Goal: Task Accomplishment & Management: Manage account settings

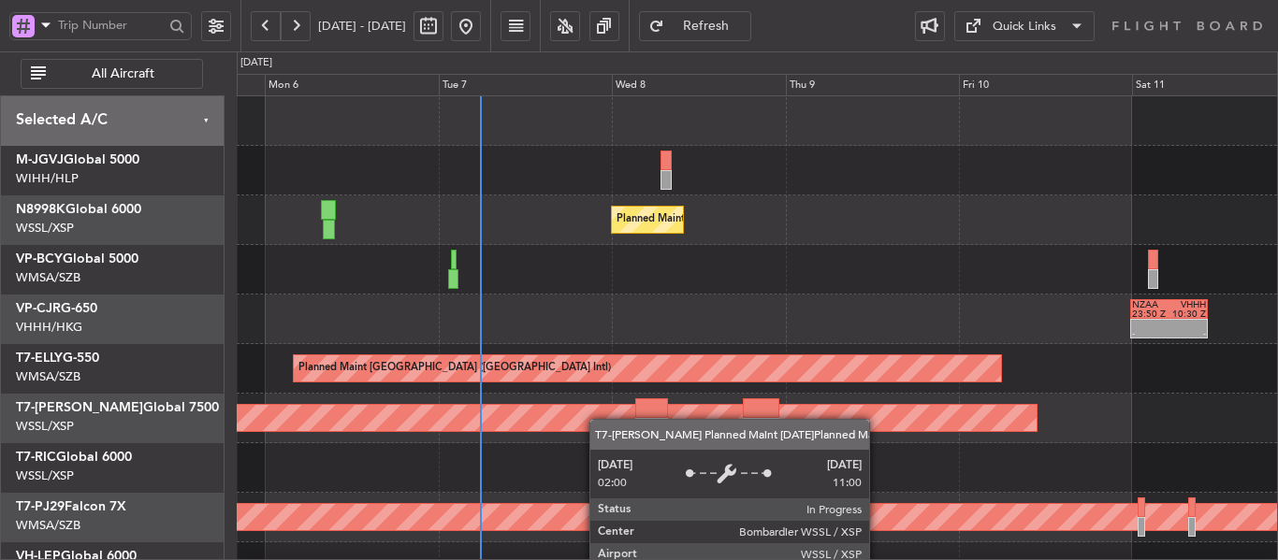
click at [604, 394] on div "Planned Maint [GEOGRAPHIC_DATA] (Seletar) - - NZAA 23:50 Z VHHH 10:30 Z Planned…" at bounding box center [757, 418] width 1040 height 644
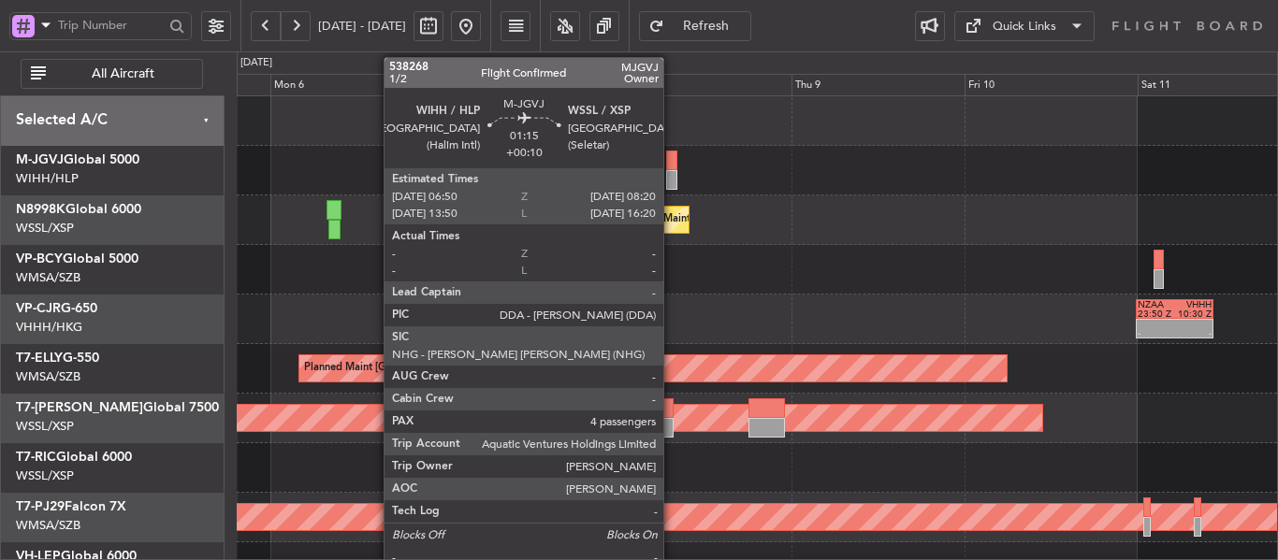
click at [672, 163] on div at bounding box center [671, 161] width 11 height 20
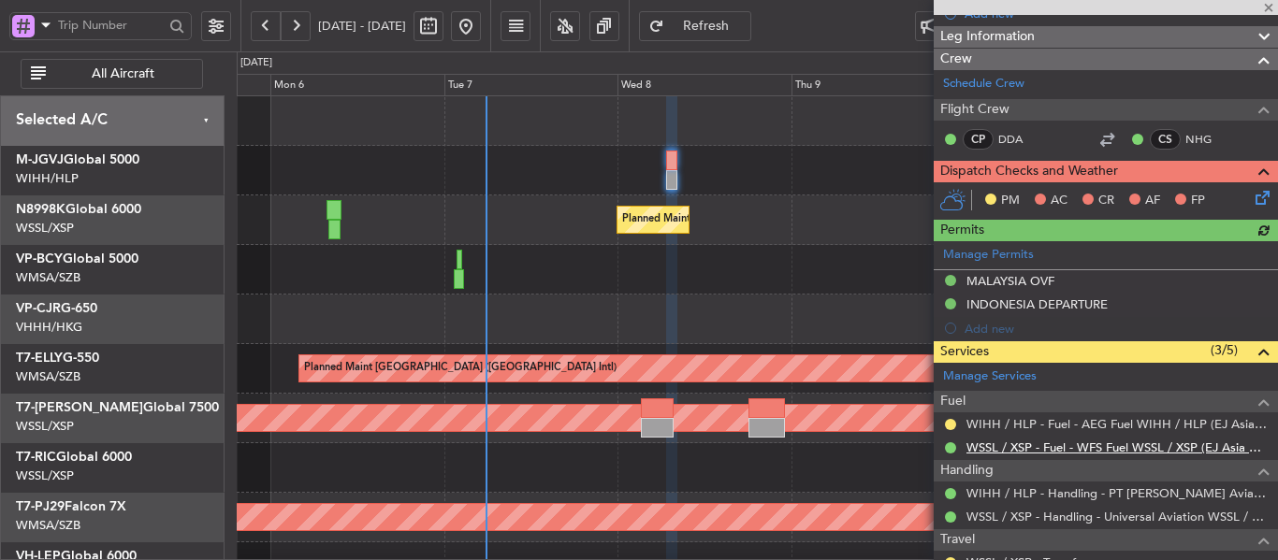
scroll to position [281, 0]
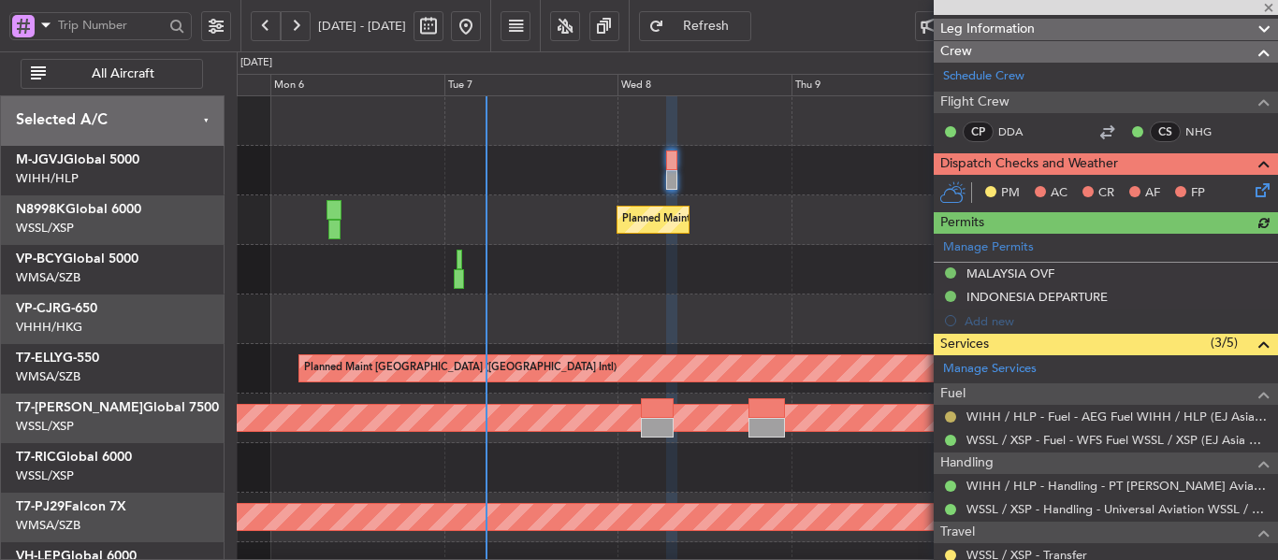
click at [950, 413] on button at bounding box center [950, 417] width 11 height 11
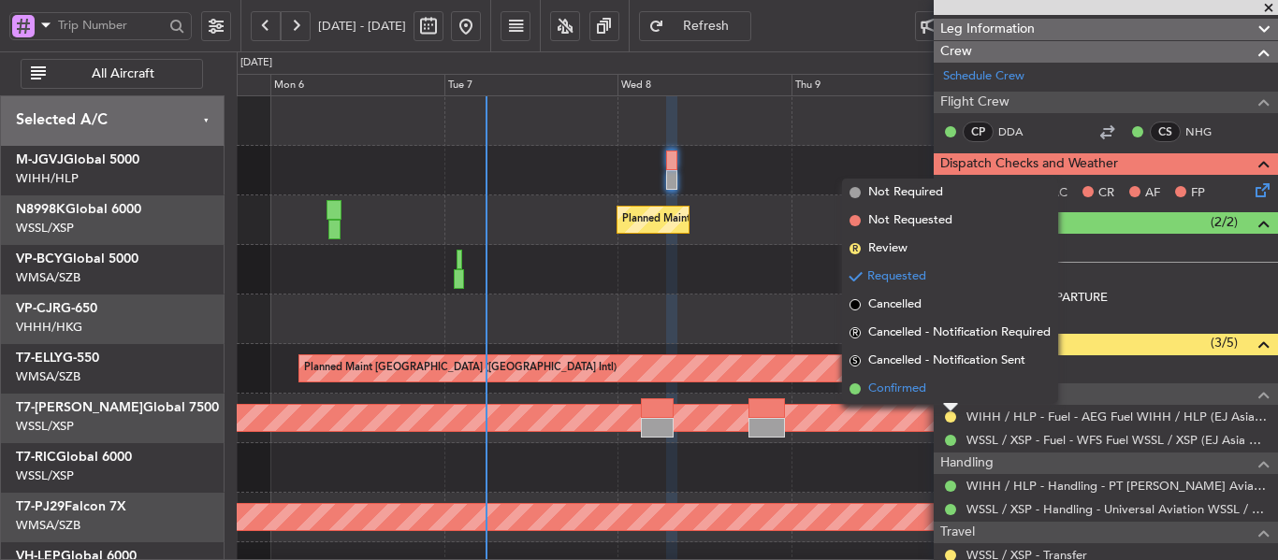
click at [851, 386] on span at bounding box center [854, 388] width 11 height 11
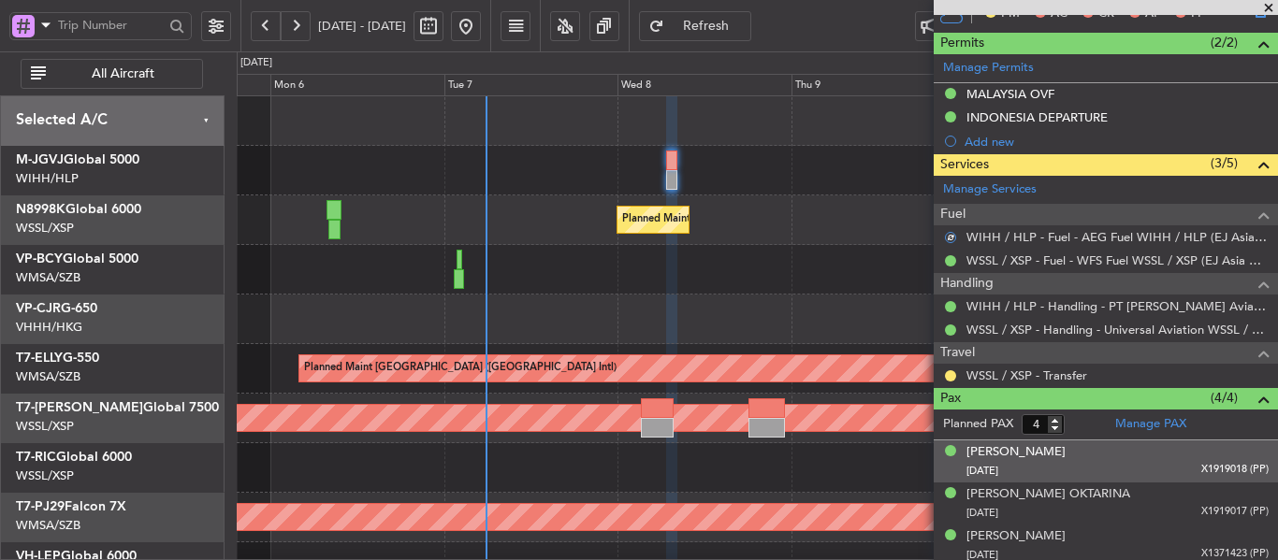
scroll to position [468, 0]
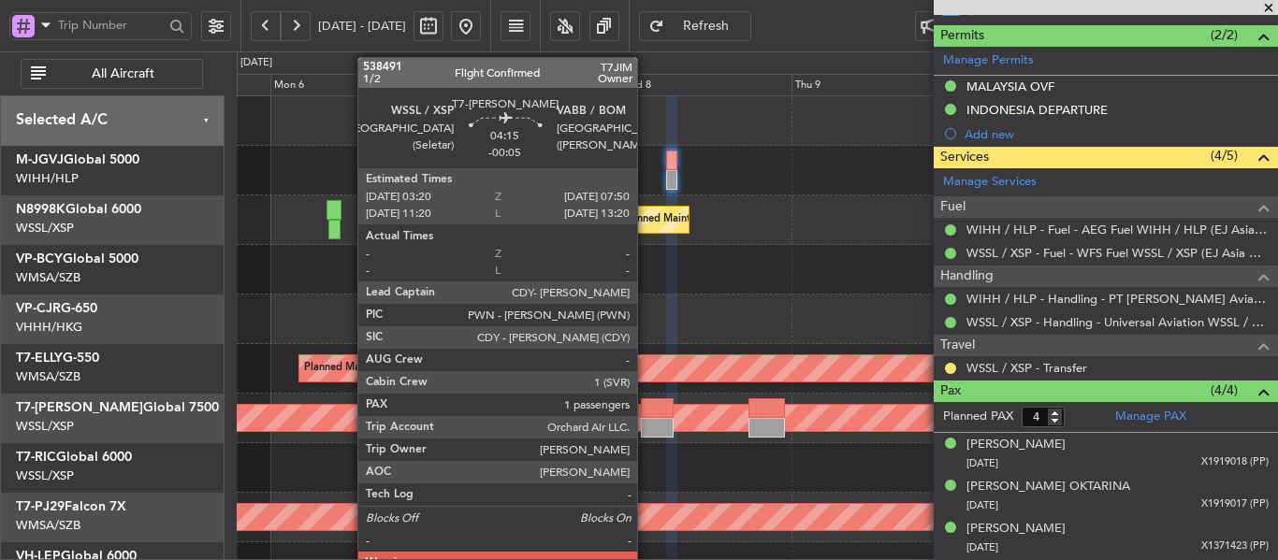
click at [645, 411] on div at bounding box center [657, 408] width 33 height 20
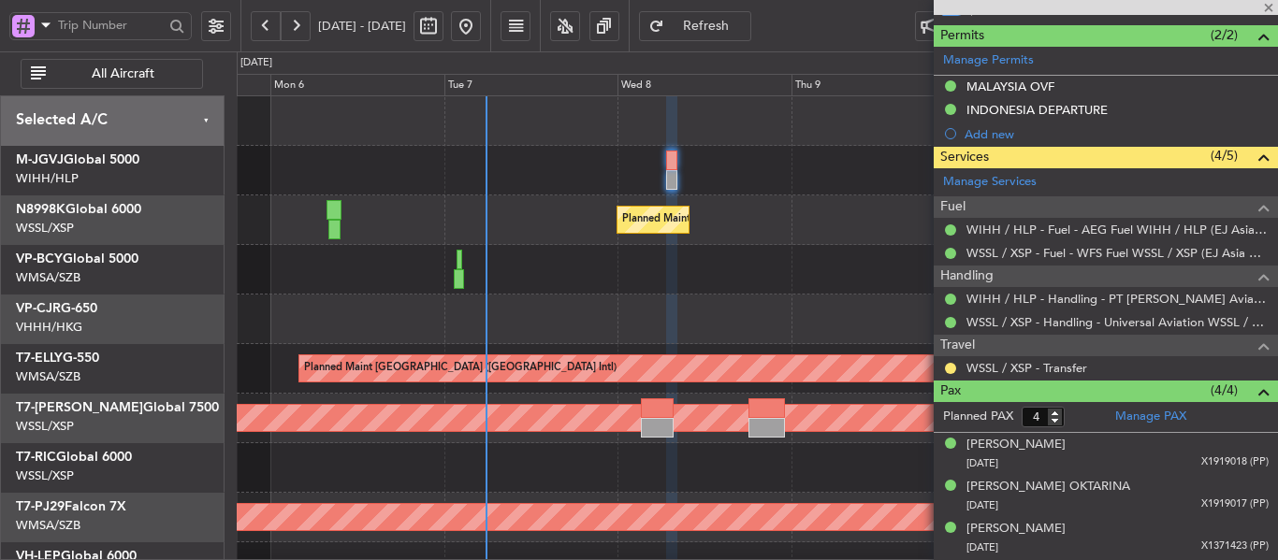
type input "-00:05"
type input "1"
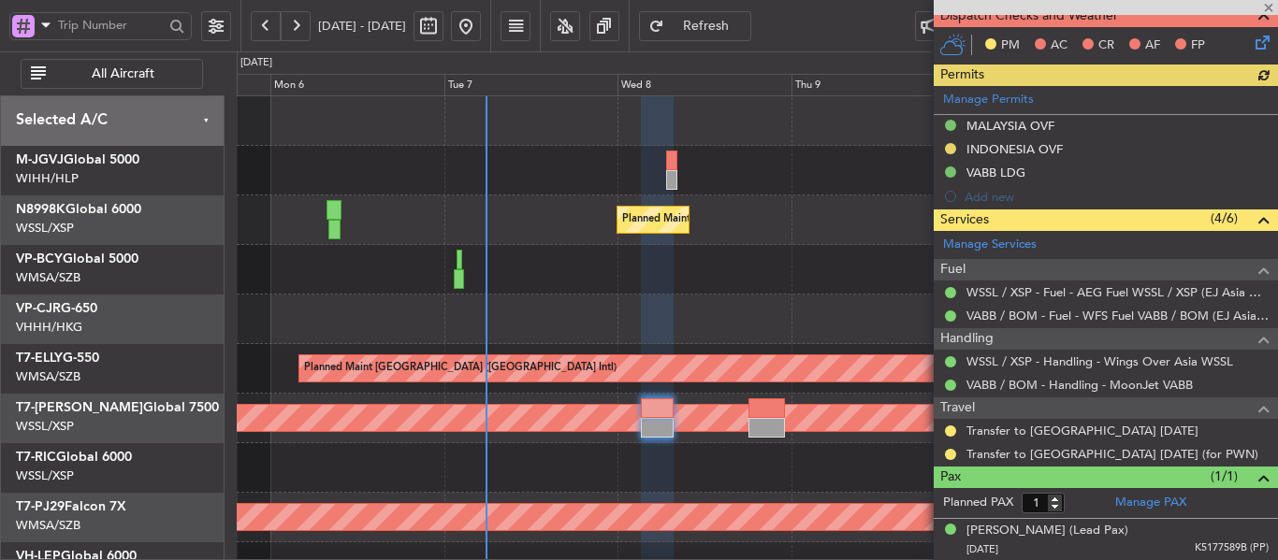
scroll to position [490, 0]
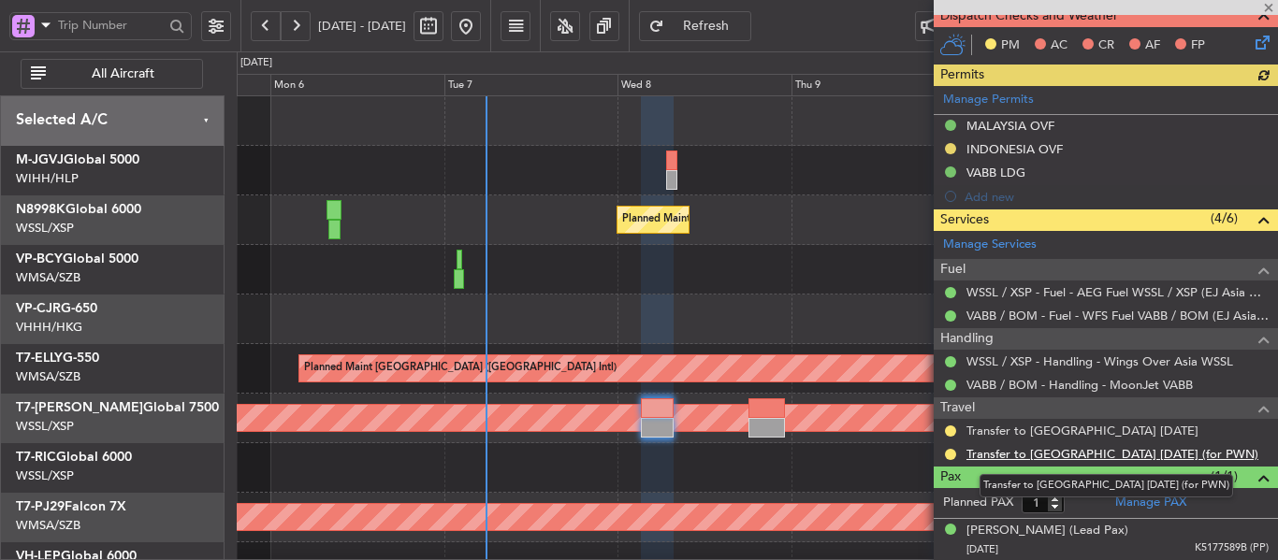
click at [1020, 455] on link "Transfer to [GEOGRAPHIC_DATA] [DATE] (for PWN)" at bounding box center [1112, 454] width 292 height 16
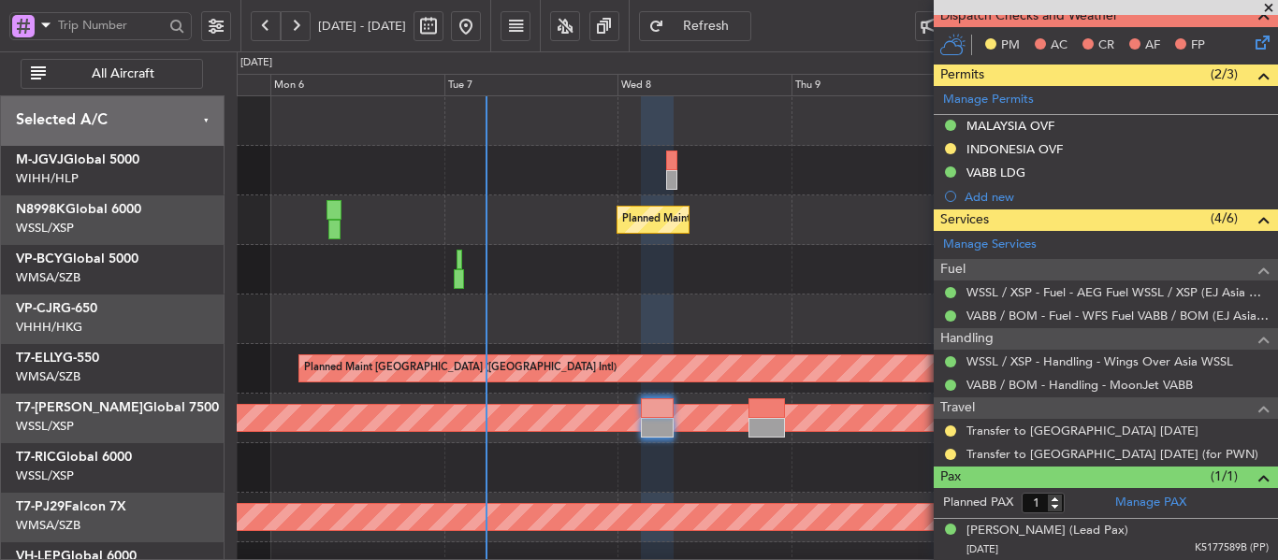
click at [296, 22] on button at bounding box center [296, 26] width 30 height 30
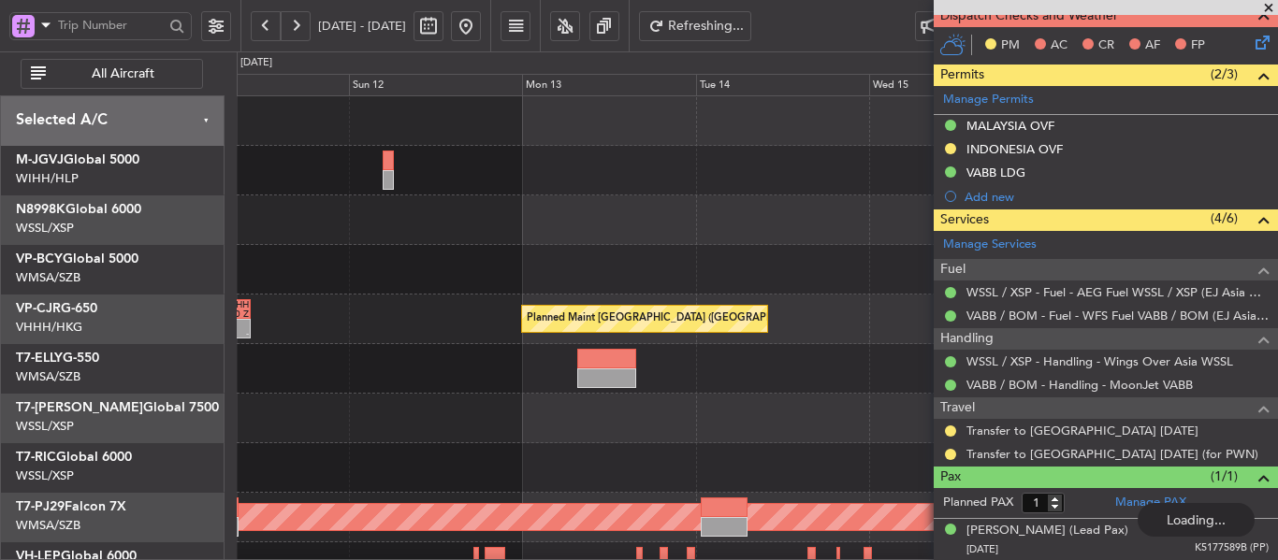
click at [296, 22] on button at bounding box center [296, 26] width 30 height 30
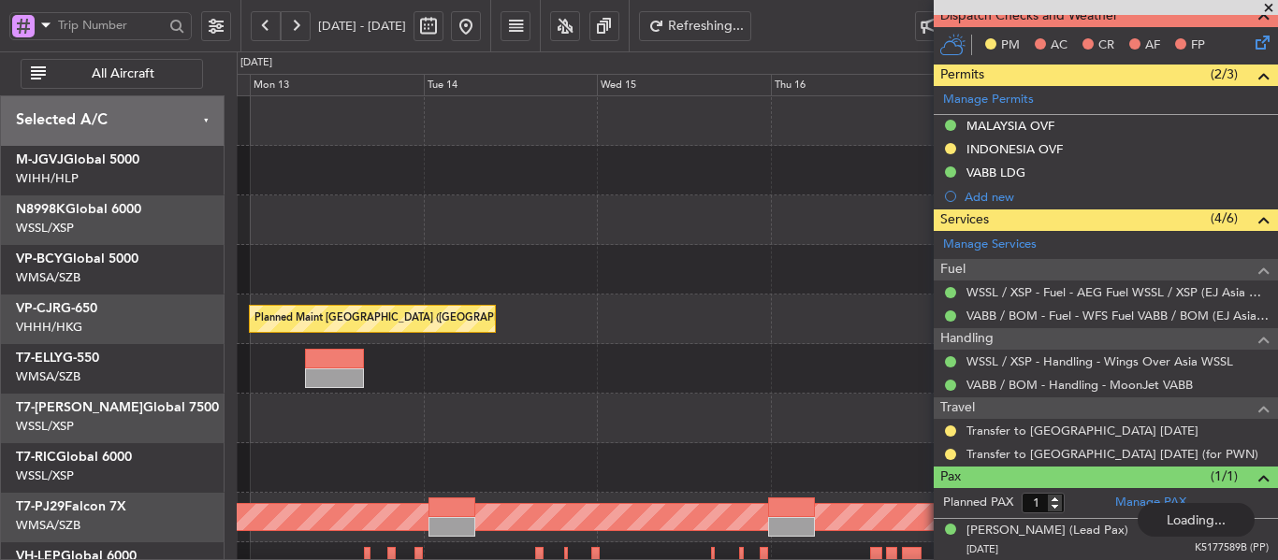
click at [296, 22] on button at bounding box center [296, 26] width 30 height 30
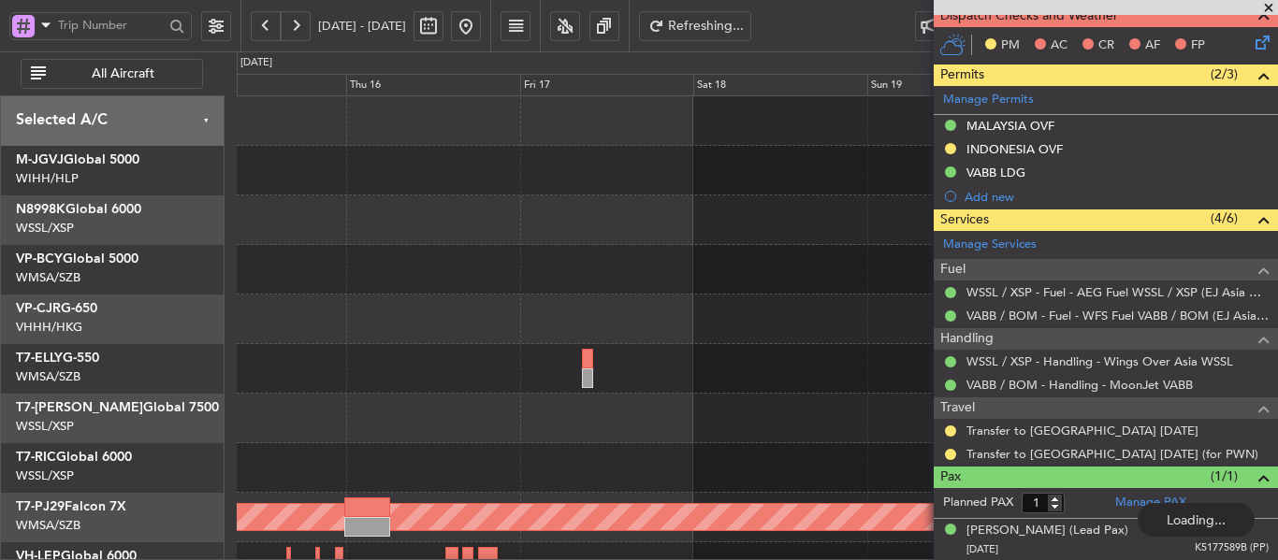
click at [296, 22] on button at bounding box center [296, 26] width 30 height 30
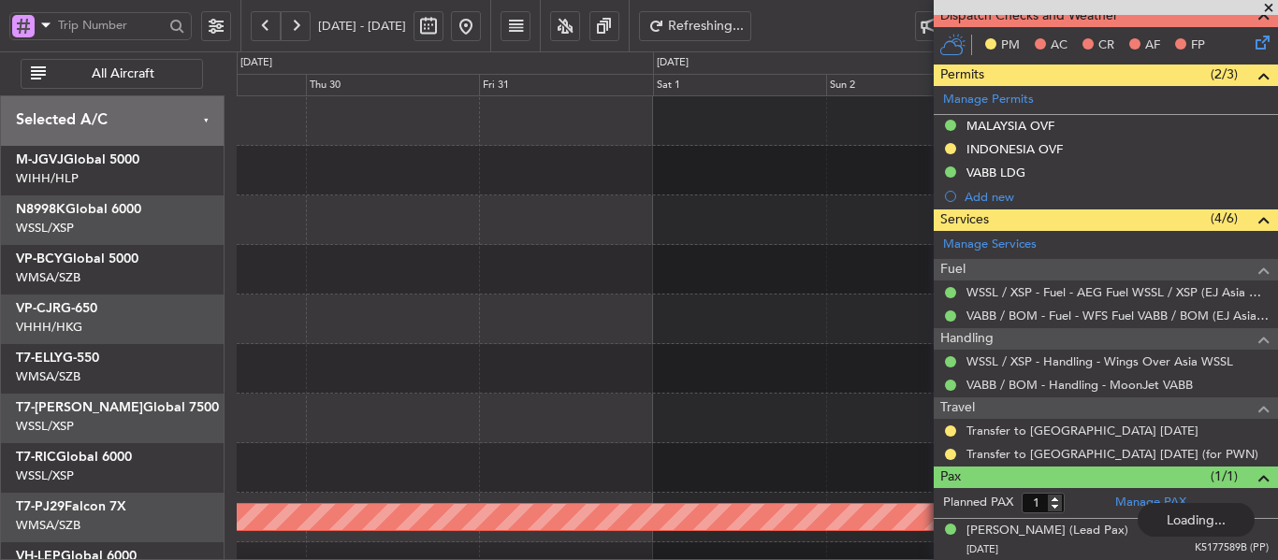
click at [296, 22] on button at bounding box center [296, 26] width 30 height 30
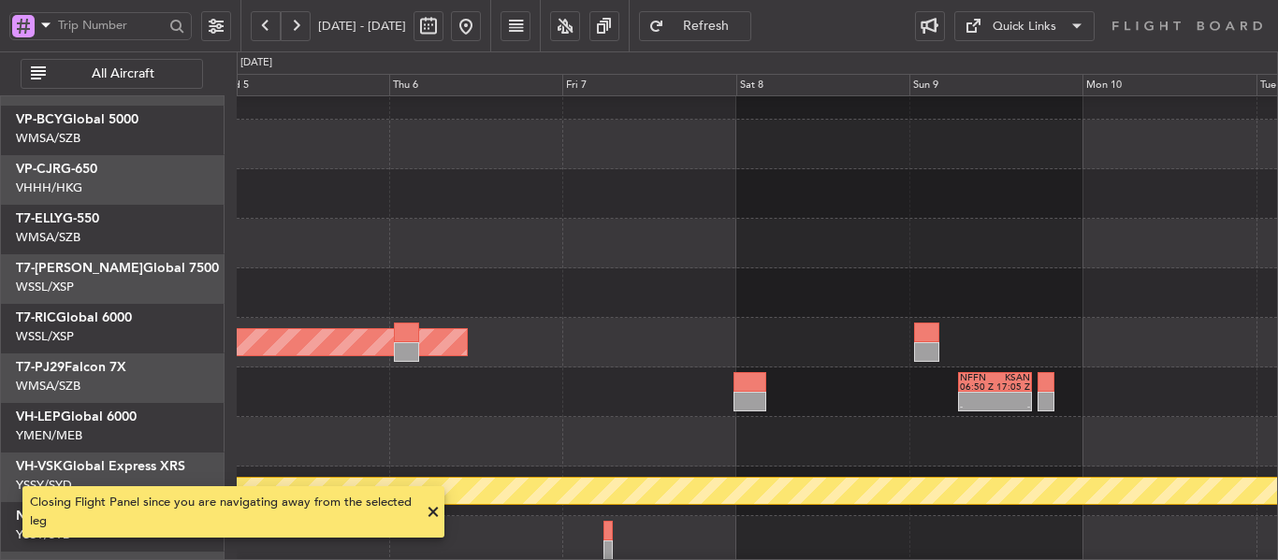
scroll to position [180, 0]
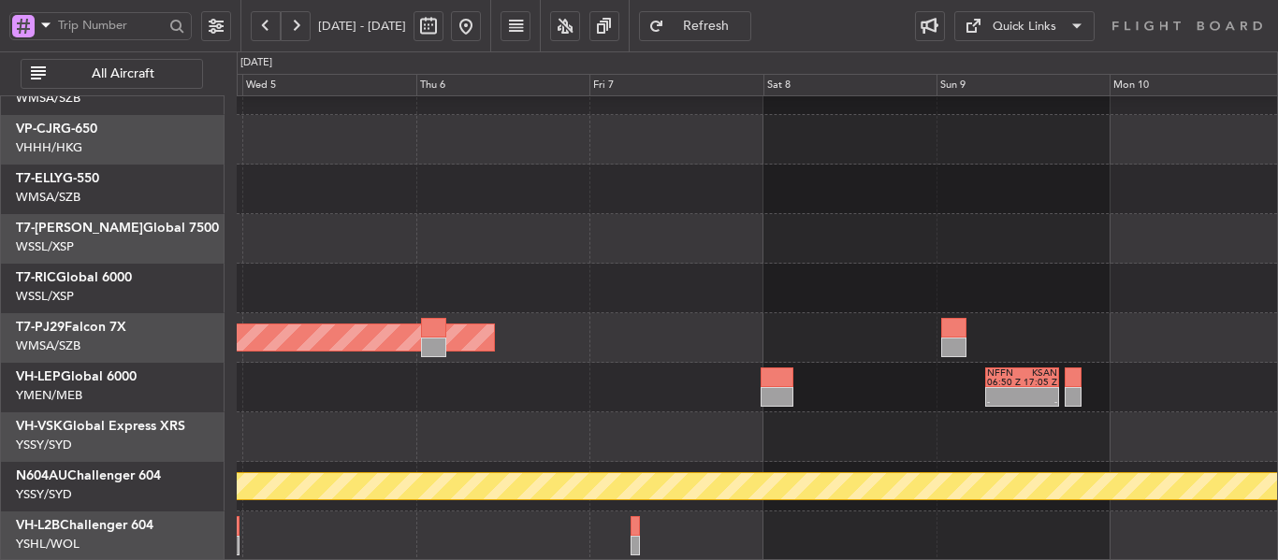
click at [846, 242] on div "Planned Maint [GEOGRAPHIC_DATA] (Sultan [PERSON_NAME] [PERSON_NAME] - Subang) -…" at bounding box center [757, 239] width 1040 height 644
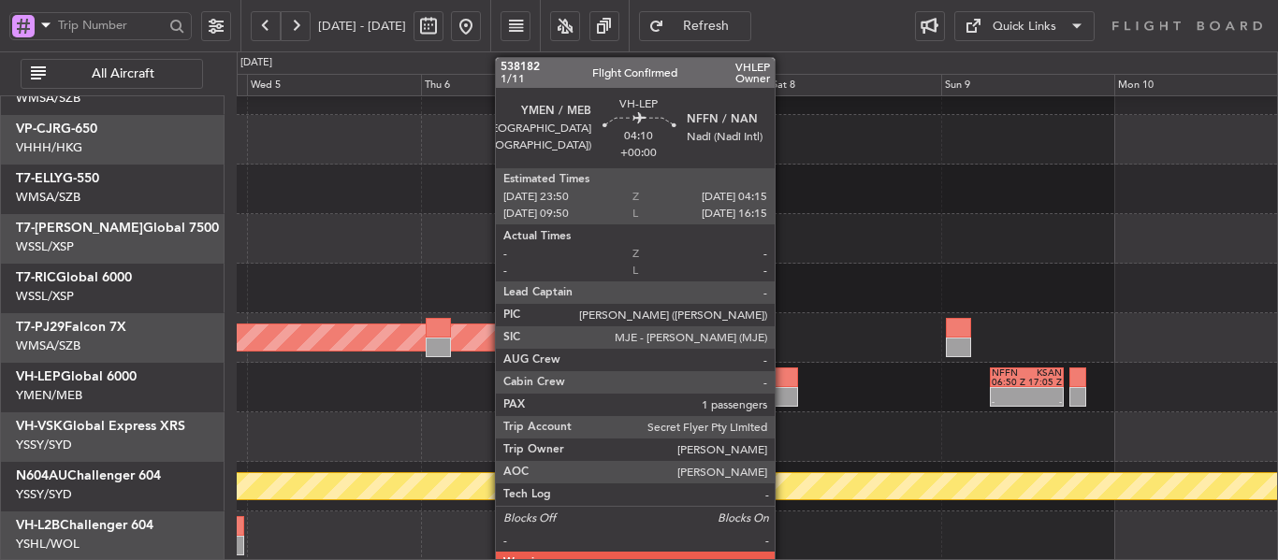
click at [783, 395] on div at bounding box center [781, 397] width 33 height 20
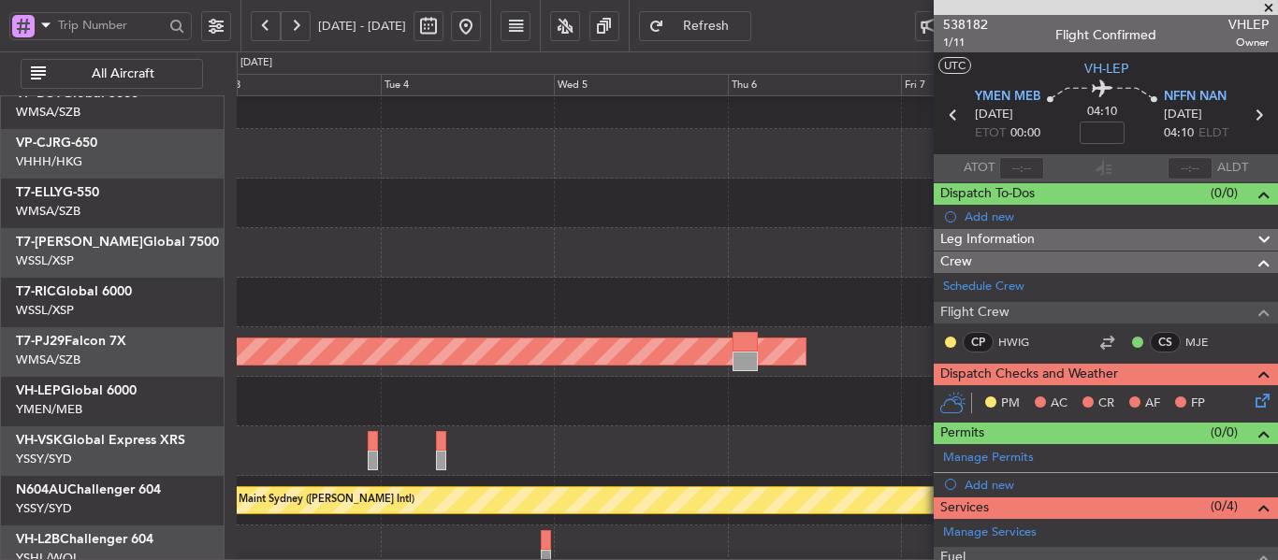
click at [836, 408] on div "FIMP 13:15 Z YMEN 23:20 Z - - - - NFFN 06:50 Z KSAN 17:05 Z" at bounding box center [757, 402] width 1040 height 50
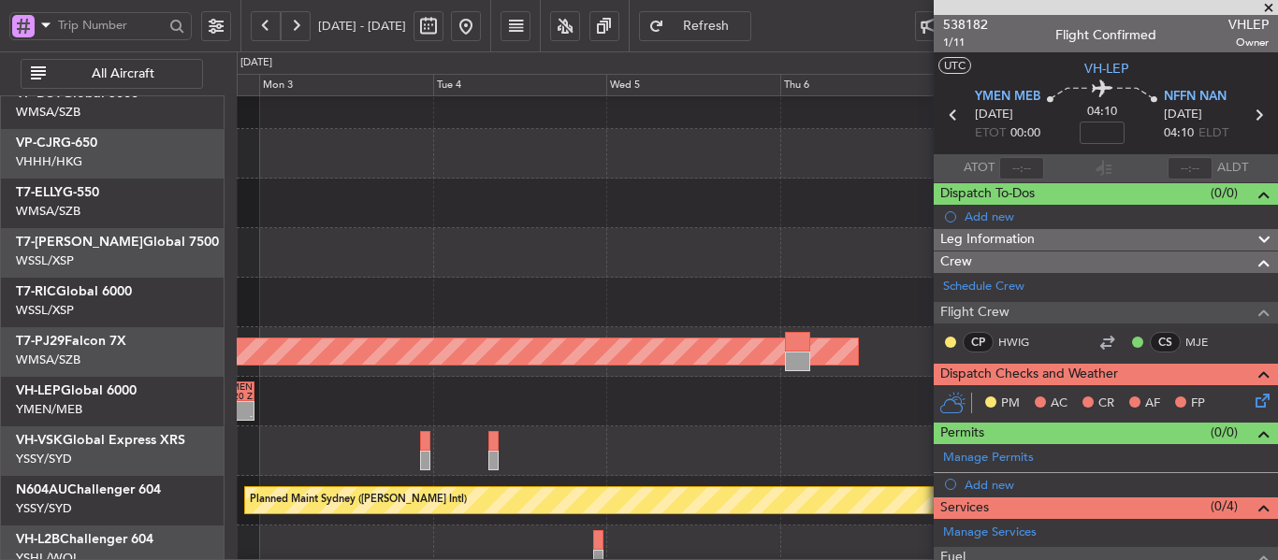
scroll to position [135, 0]
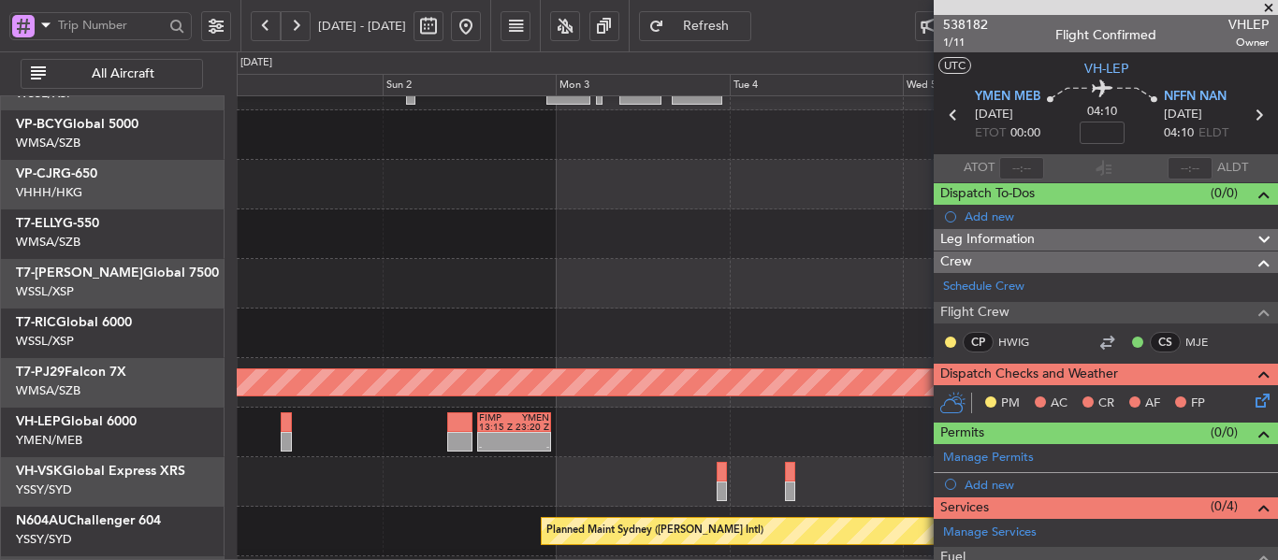
click at [715, 415] on div "FIMP 13:15 Z YMEN 23:20 Z - -" at bounding box center [757, 433] width 1040 height 50
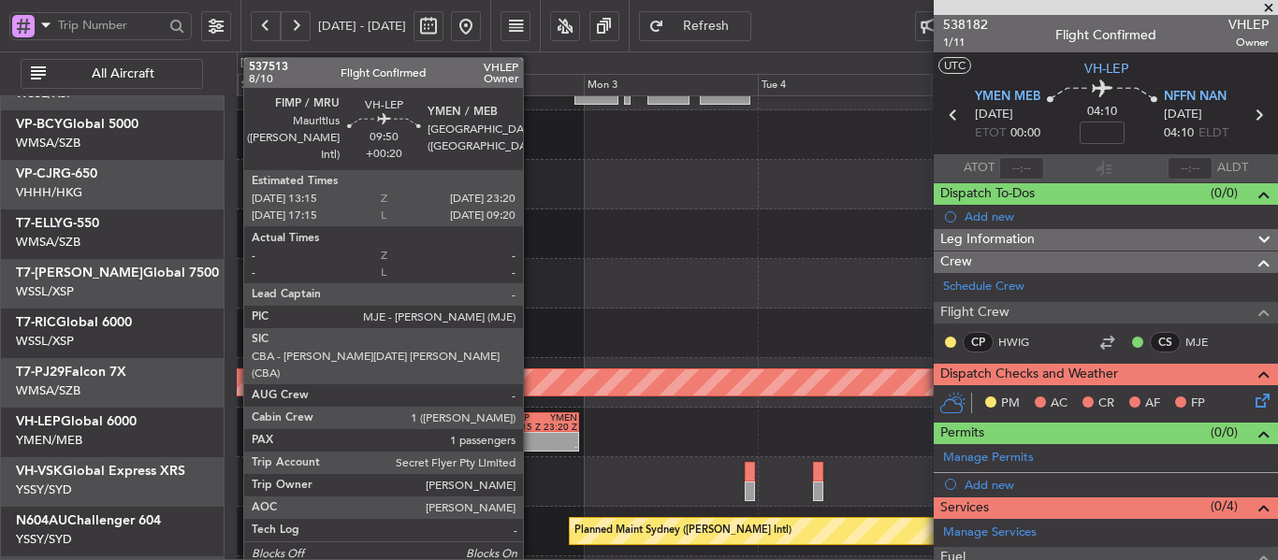
click at [531, 430] on div "13:15 Z" at bounding box center [524, 427] width 35 height 9
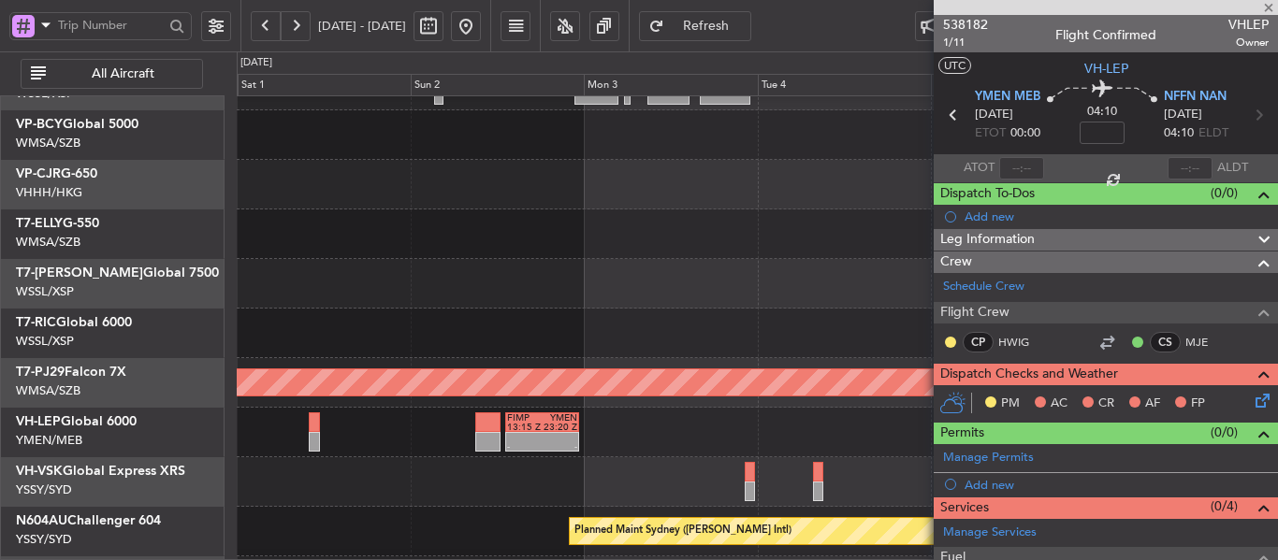
type input "+00:20"
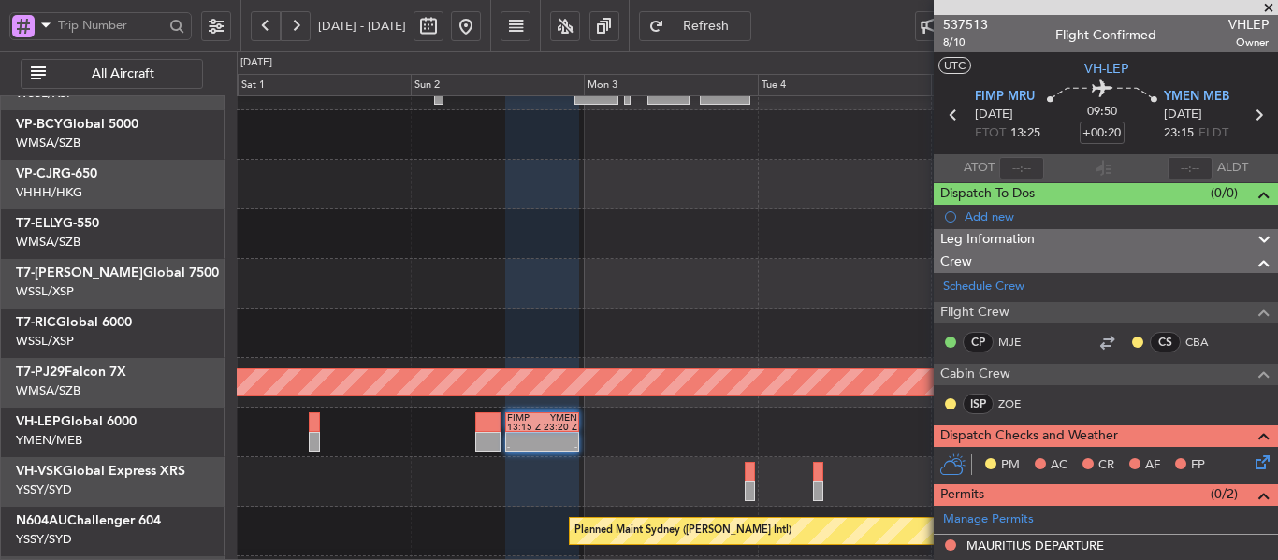
click at [1267, 7] on span at bounding box center [1268, 8] width 19 height 17
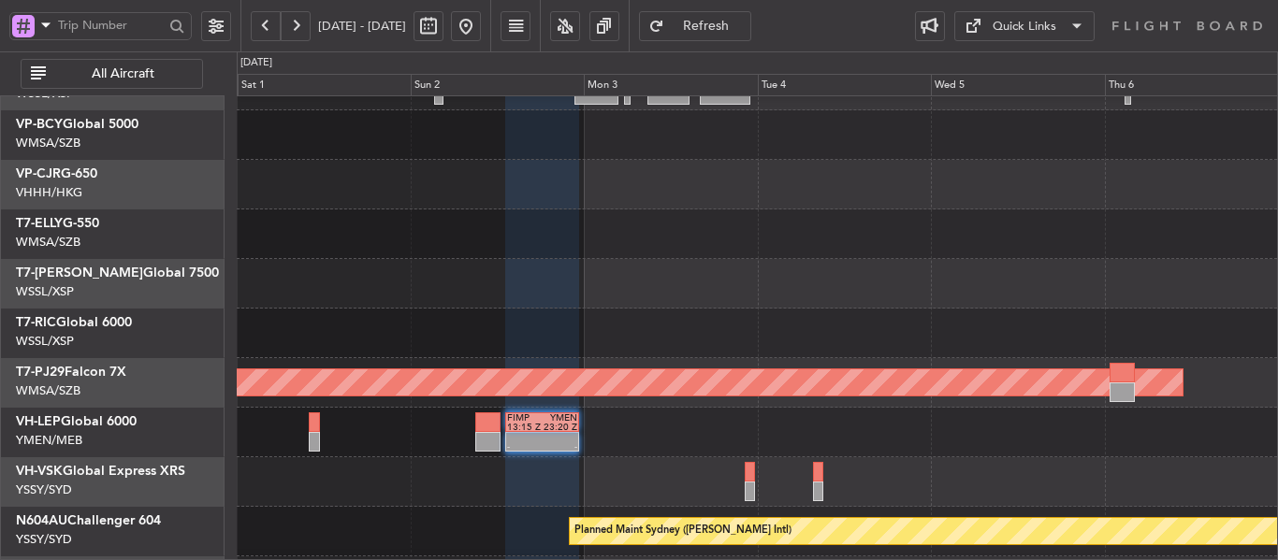
type input "0"
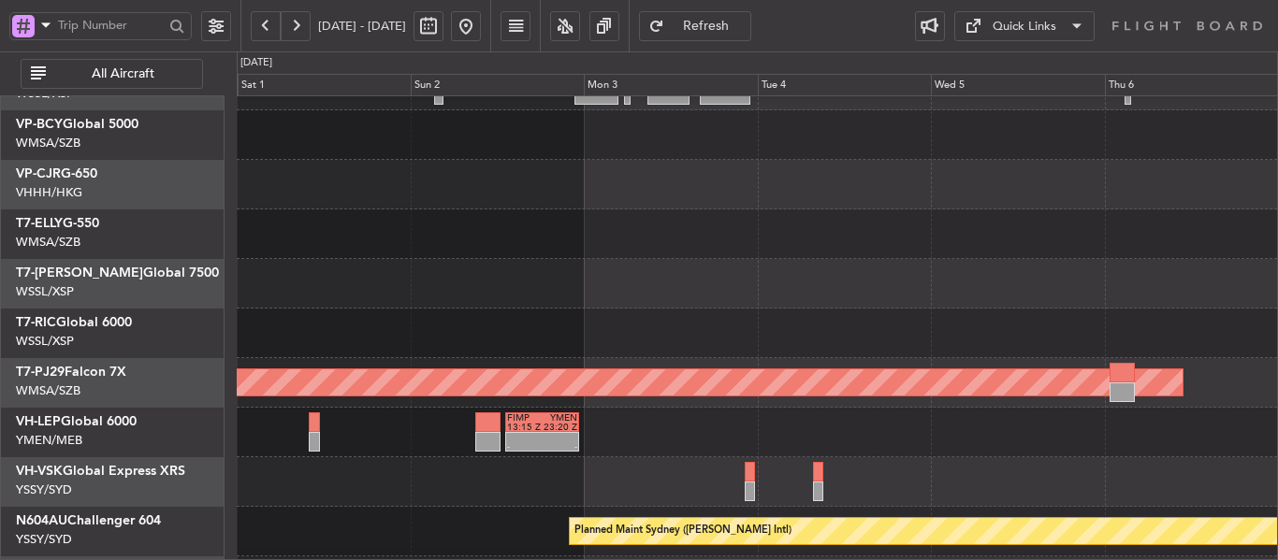
scroll to position [180, 0]
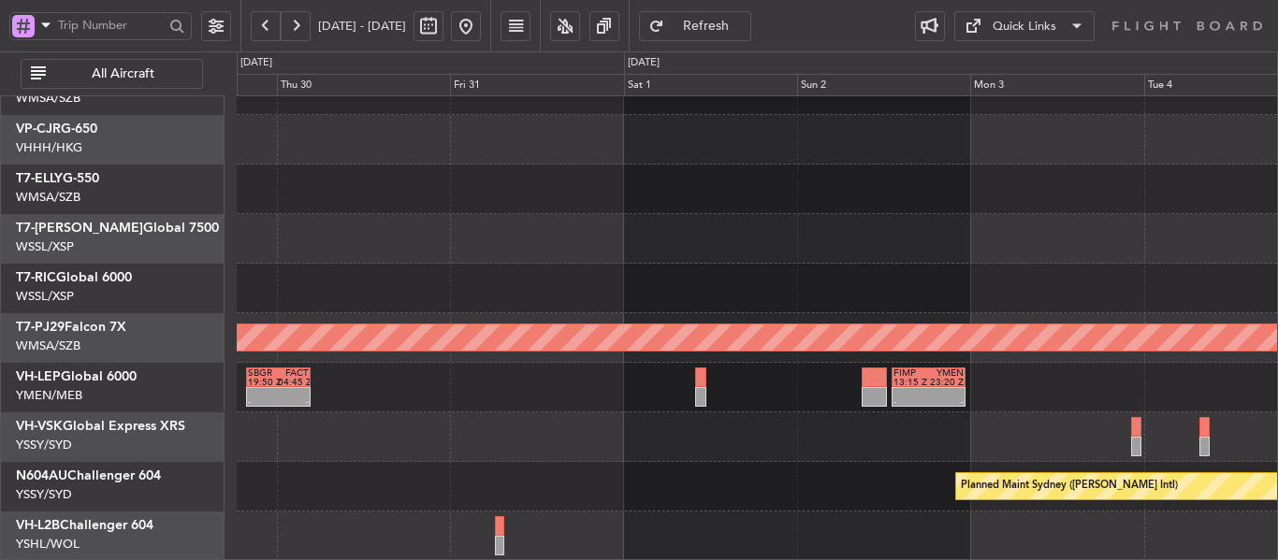
click at [850, 373] on div "- - FIMP 13:15 Z YMEN 23:20 Z SBGR 19:50 Z FACT 04:45 Z - -" at bounding box center [757, 388] width 1040 height 50
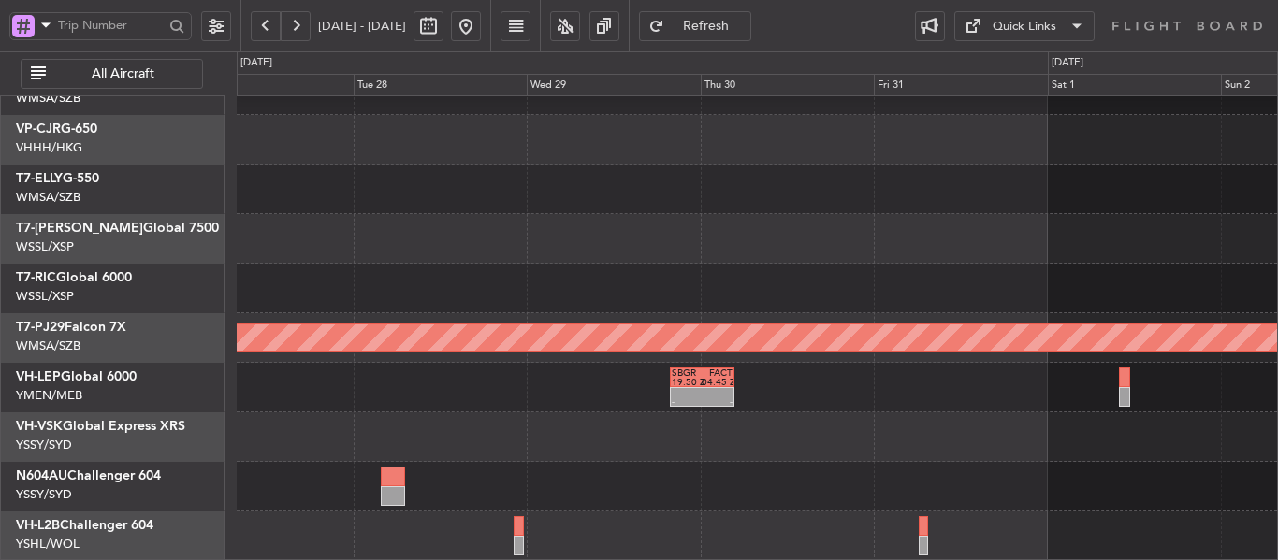
click at [748, 374] on div "Planned Maint [GEOGRAPHIC_DATA] (Sultan [PERSON_NAME] [PERSON_NAME] - Subang) S…" at bounding box center [757, 239] width 1040 height 644
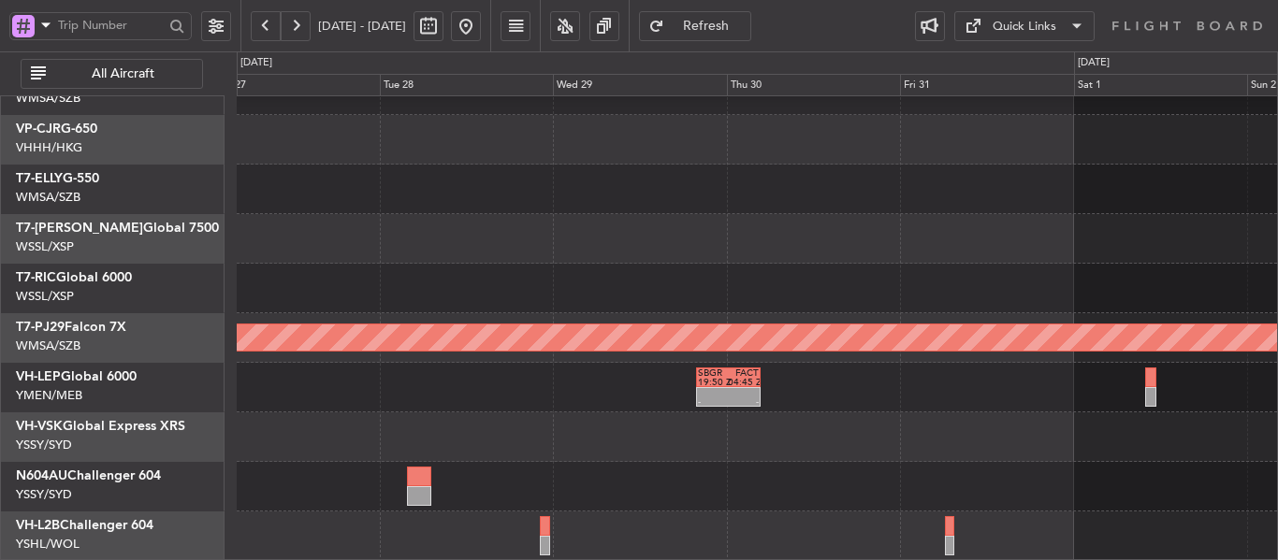
click at [759, 411] on div "Planned Maint [GEOGRAPHIC_DATA] (Sultan [PERSON_NAME] [PERSON_NAME] - Subang) S…" at bounding box center [757, 239] width 1040 height 644
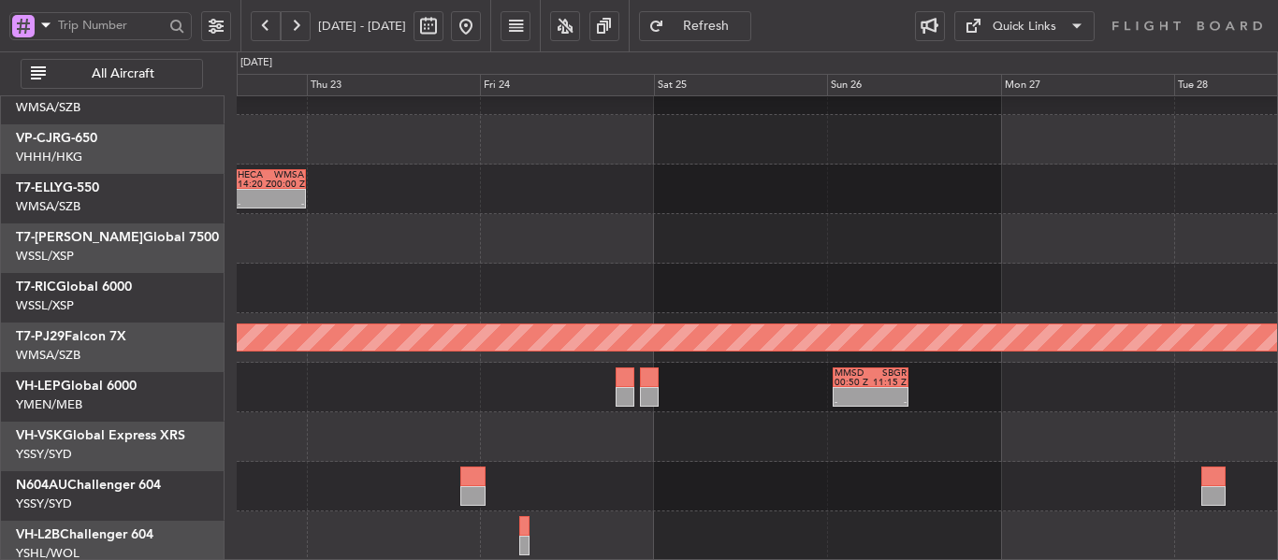
click at [799, 477] on div at bounding box center [757, 487] width 1040 height 50
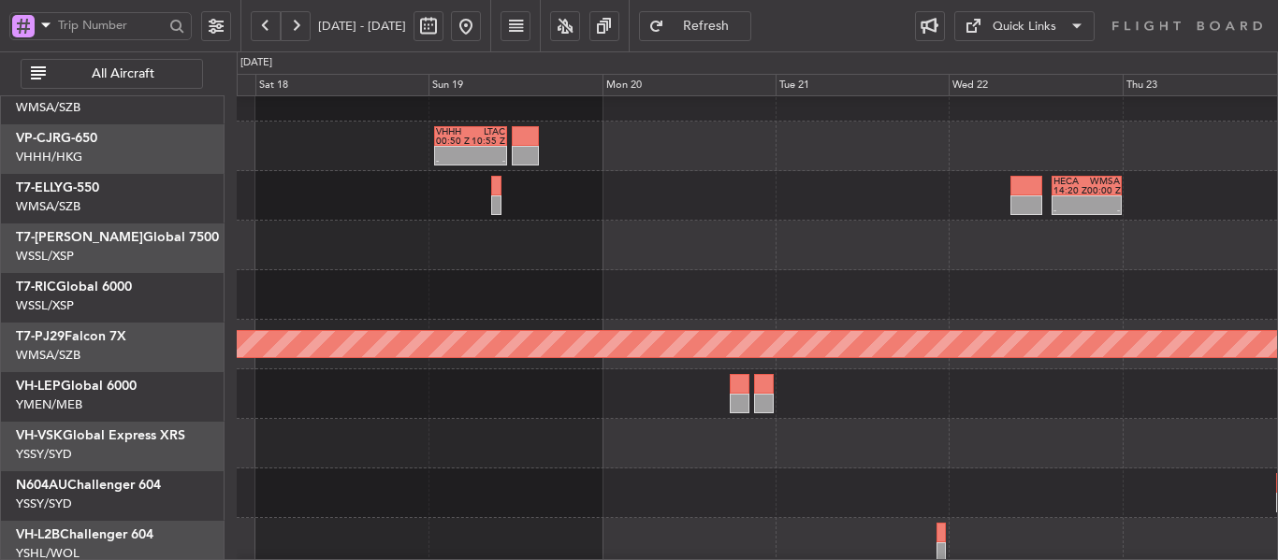
click at [797, 455] on div at bounding box center [757, 444] width 1040 height 50
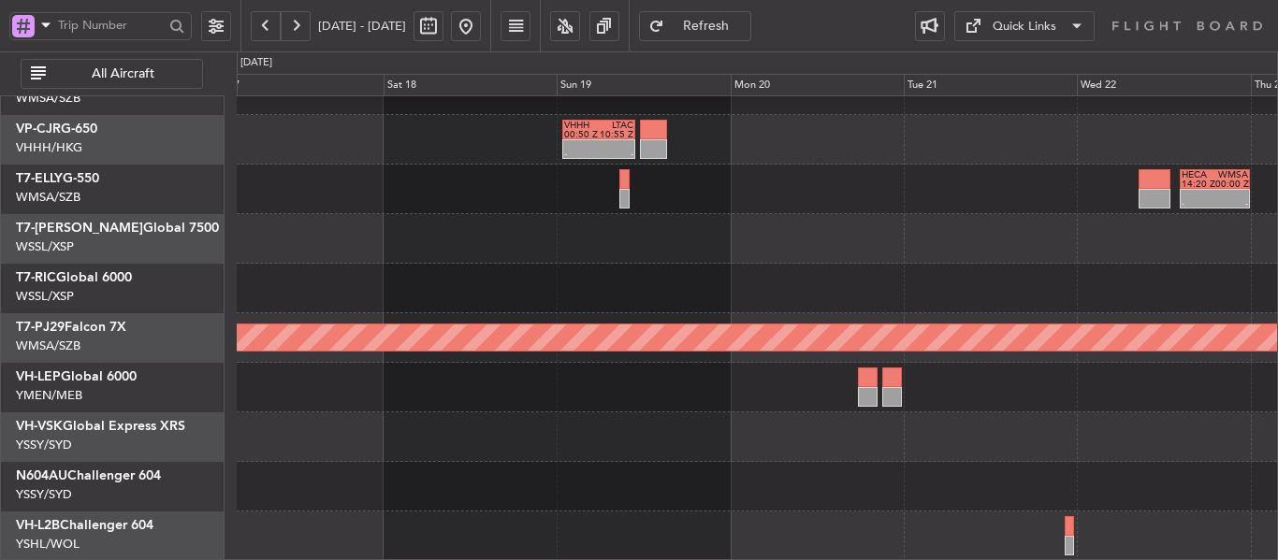
click at [886, 429] on div "VHHH 00:50 Z LTAC 10:55 Z - - - - HECA 14:20 Z WMSA 00:00 Z Planned Maint [GEOG…" at bounding box center [757, 239] width 1040 height 644
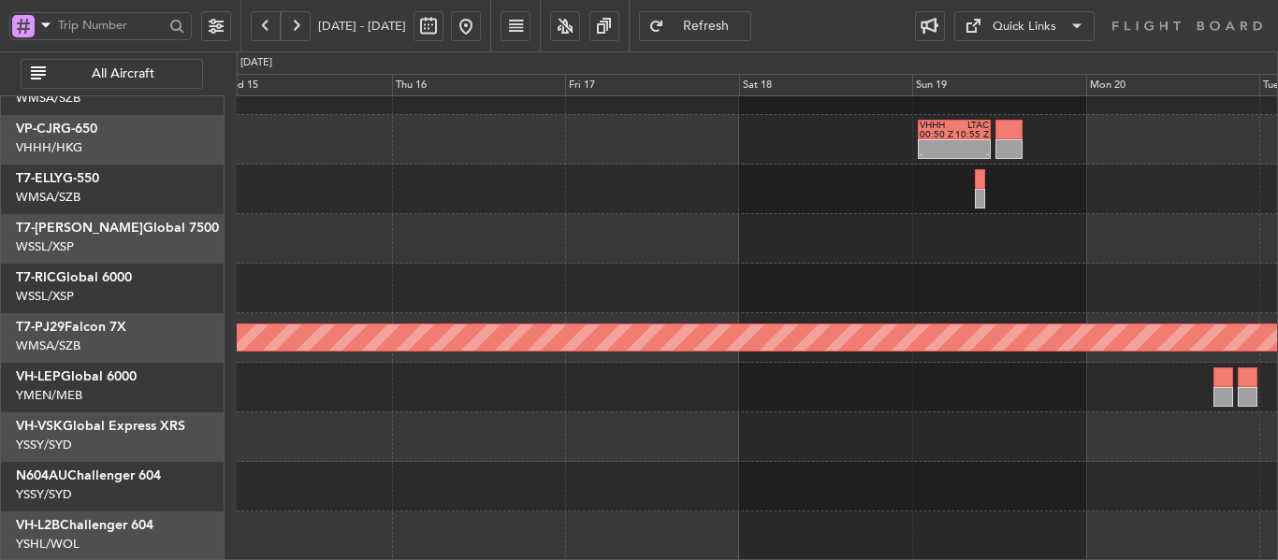
click at [917, 392] on div "VHHH 00:50 Z LTAC 10:55 Z - - Planned Maint [GEOGRAPHIC_DATA] ([GEOGRAPHIC_DATA…" at bounding box center [757, 239] width 1040 height 644
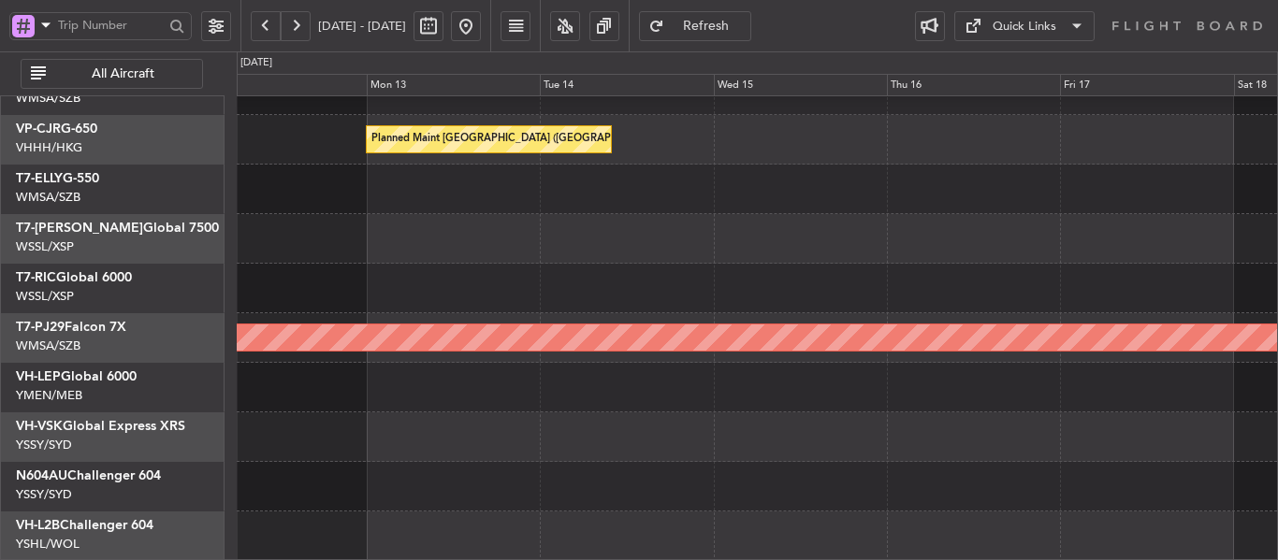
click at [932, 446] on div "Planned Maint [GEOGRAPHIC_DATA] ([GEOGRAPHIC_DATA] Intl) VHHH 00:50 Z LTAC 10:5…" at bounding box center [757, 239] width 1040 height 644
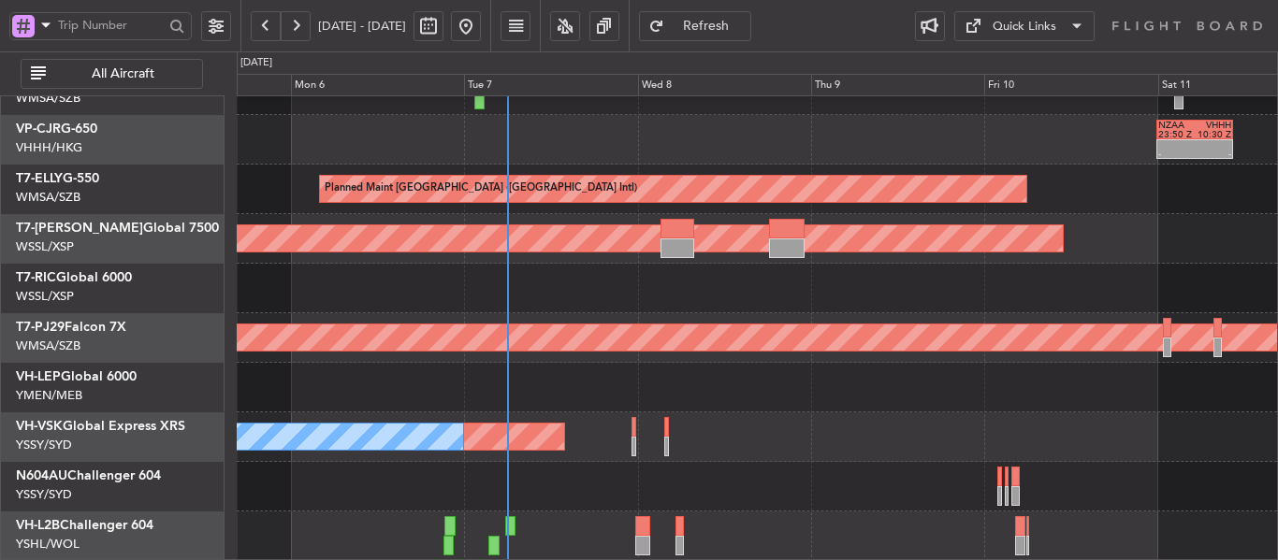
click at [954, 438] on div "Planned Maint Sydney ([PERSON_NAME] Intl) No Crew" at bounding box center [757, 437] width 1040 height 50
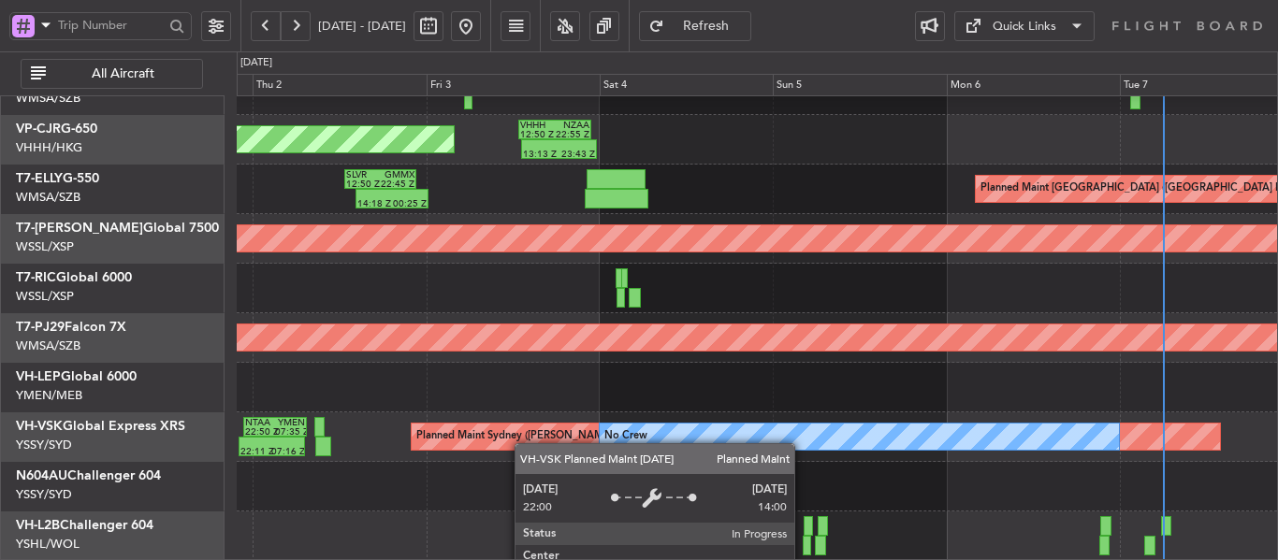
click at [1118, 424] on div "No Crew" at bounding box center [859, 437] width 518 height 26
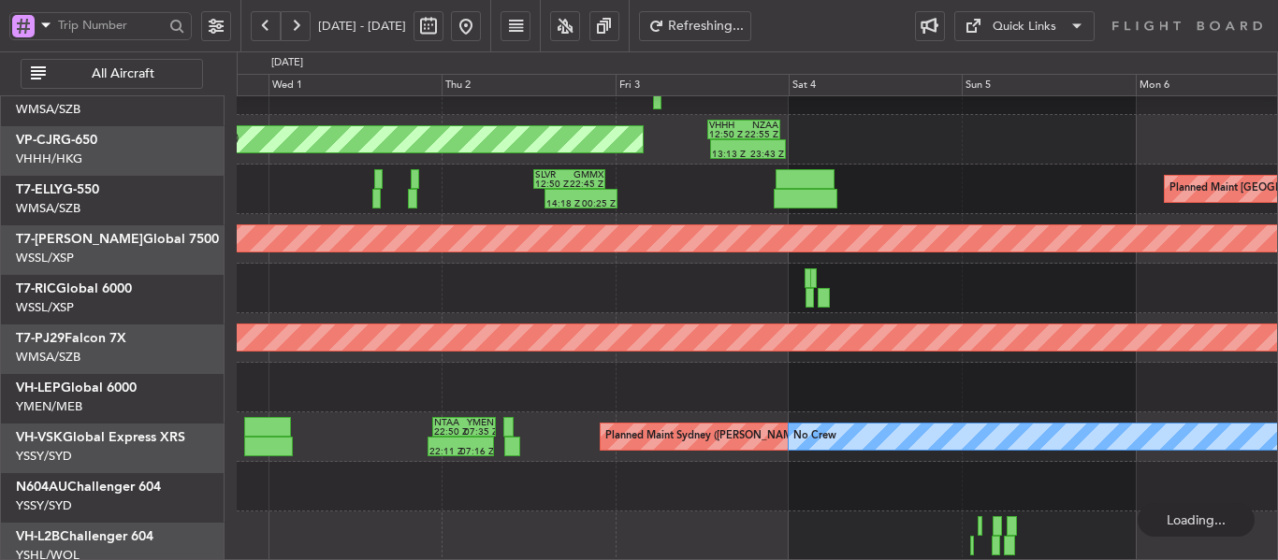
click at [838, 412] on div at bounding box center [757, 388] width 1040 height 50
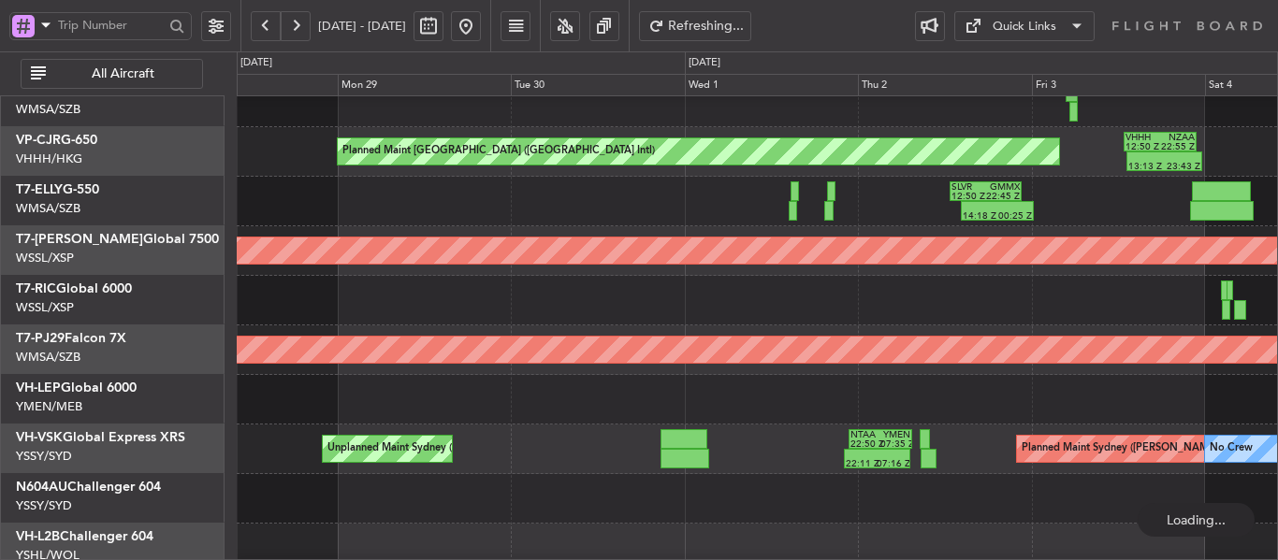
scroll to position [167, 0]
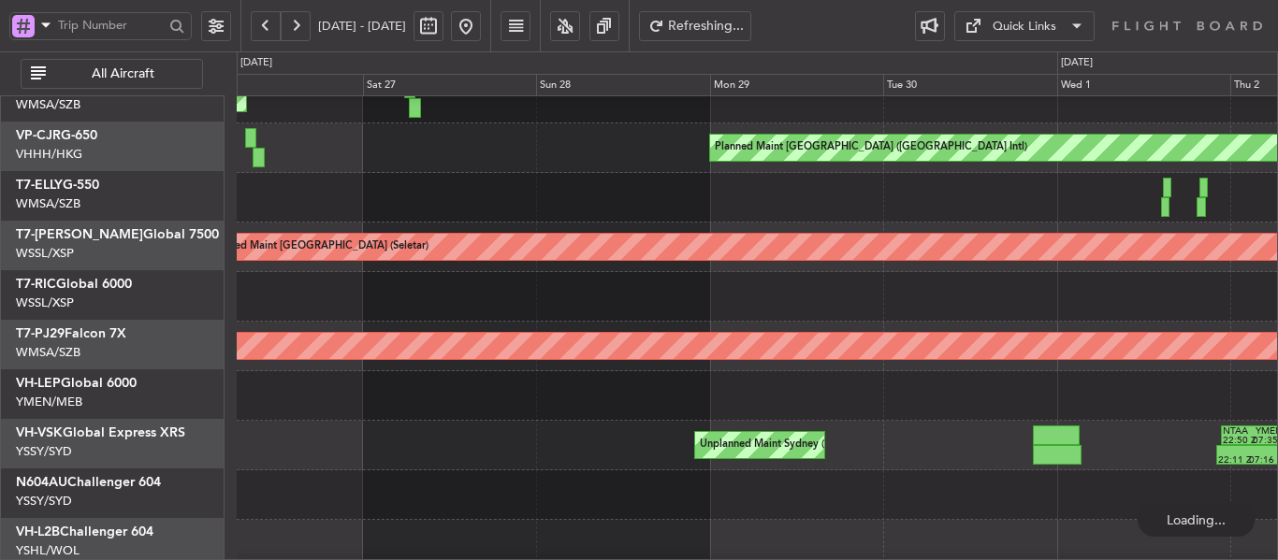
click at [1120, 397] on div at bounding box center [757, 396] width 1040 height 50
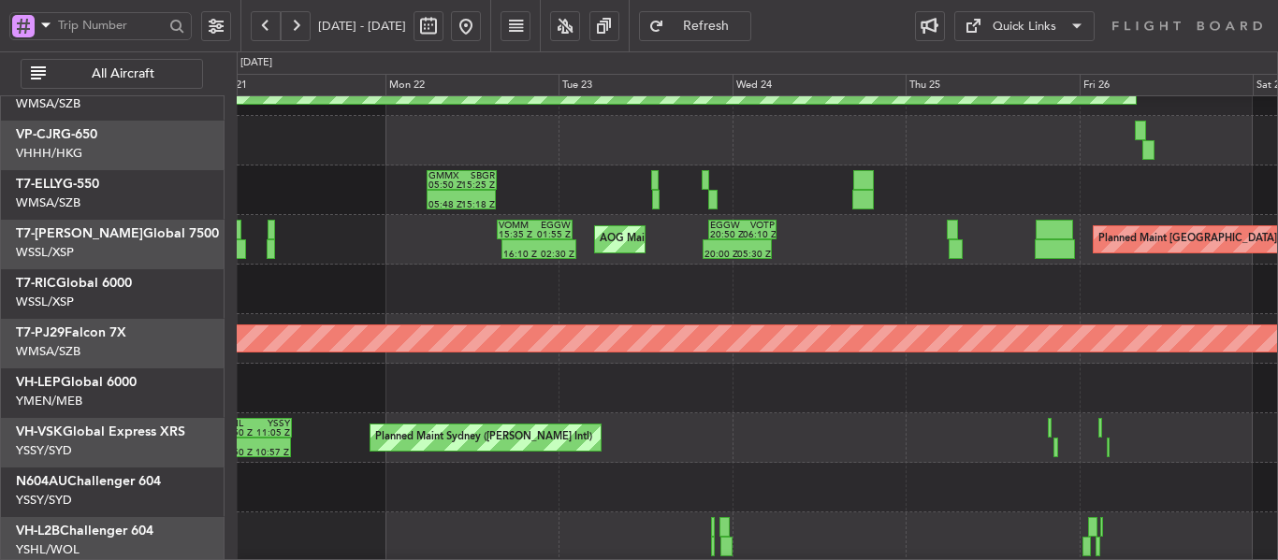
scroll to position [172, 0]
click at [1074, 393] on div at bounding box center [757, 389] width 1040 height 50
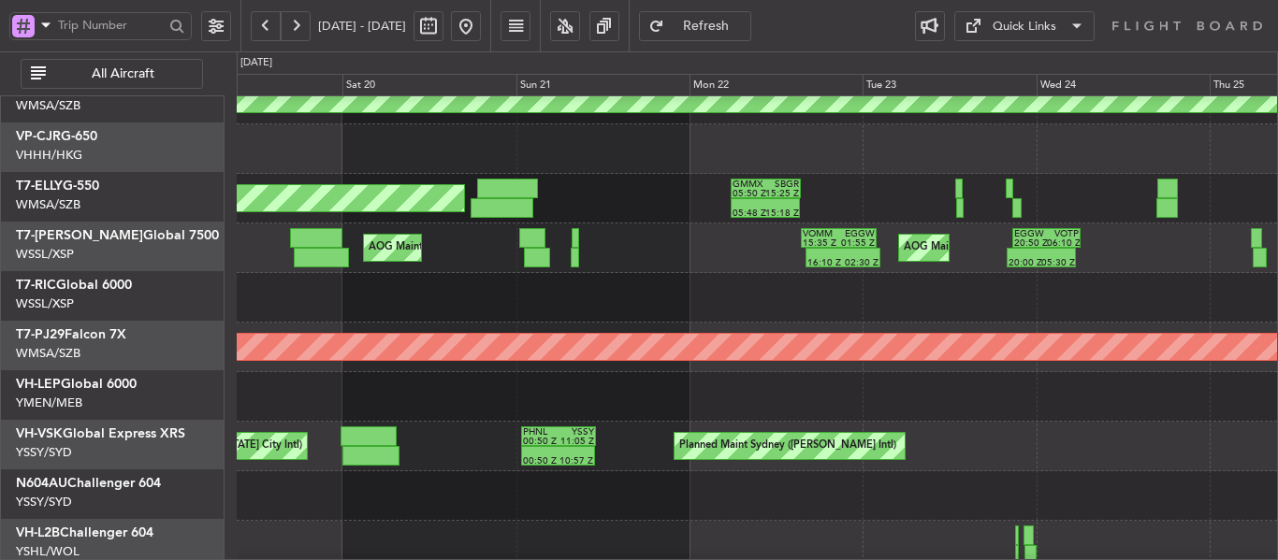
click at [493, 426] on div "Planned Maint Sydney ([PERSON_NAME] Intl) PHNL 00:50 Z YSSY 11:05 Z 00:50 Z 10:…" at bounding box center [757, 447] width 1040 height 50
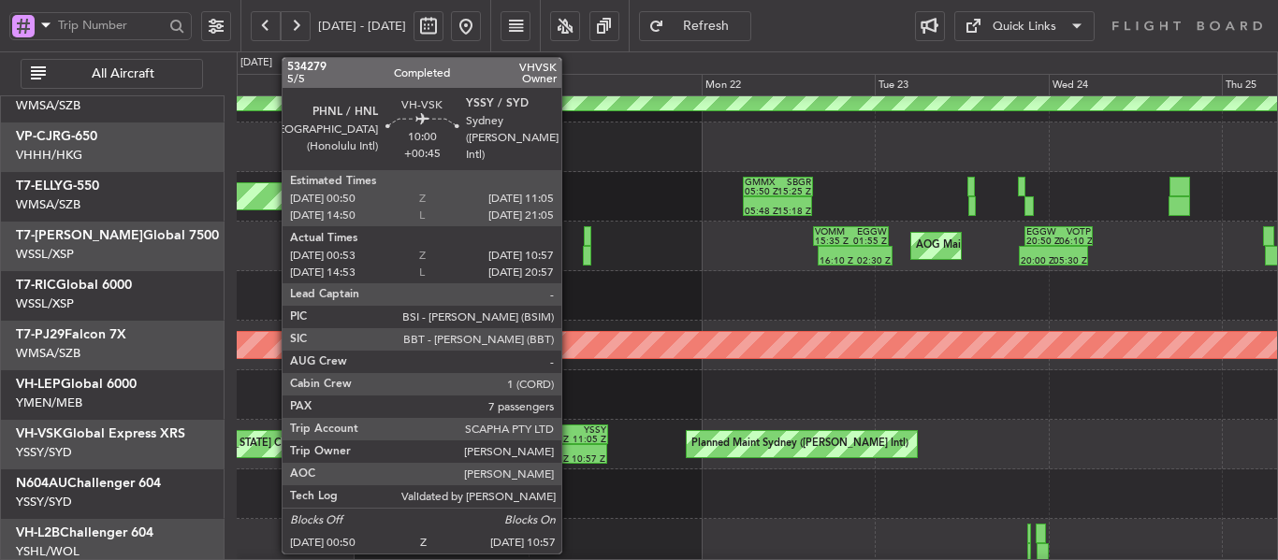
click at [570, 443] on div "PHNL 00:50 Z YSSY 11:05 Z" at bounding box center [570, 435] width 75 height 20
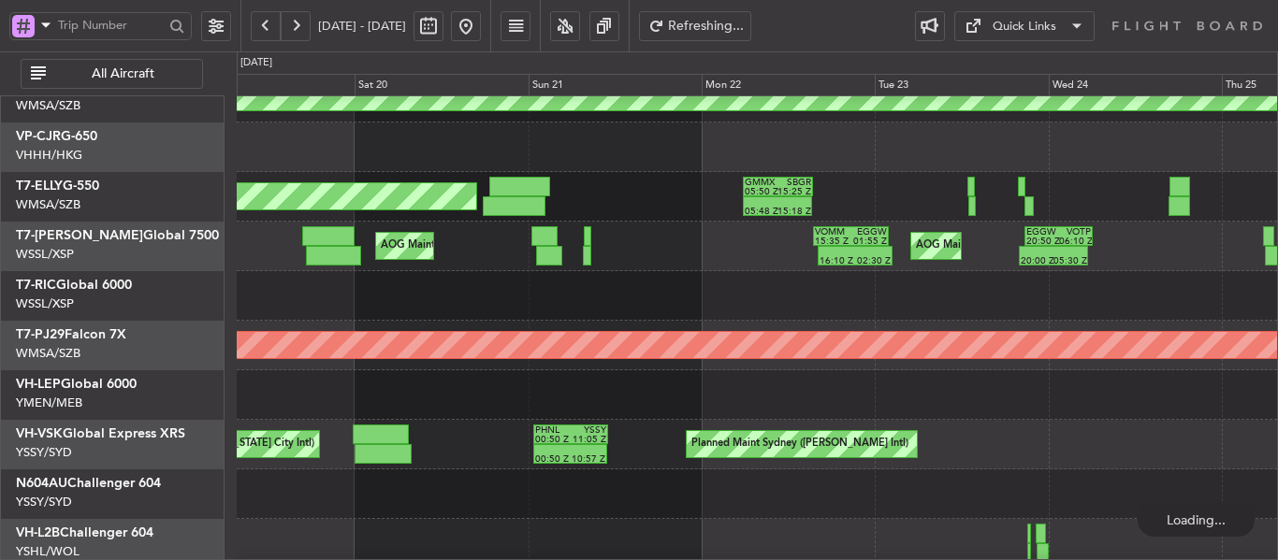
click at [481, 23] on button at bounding box center [466, 26] width 30 height 30
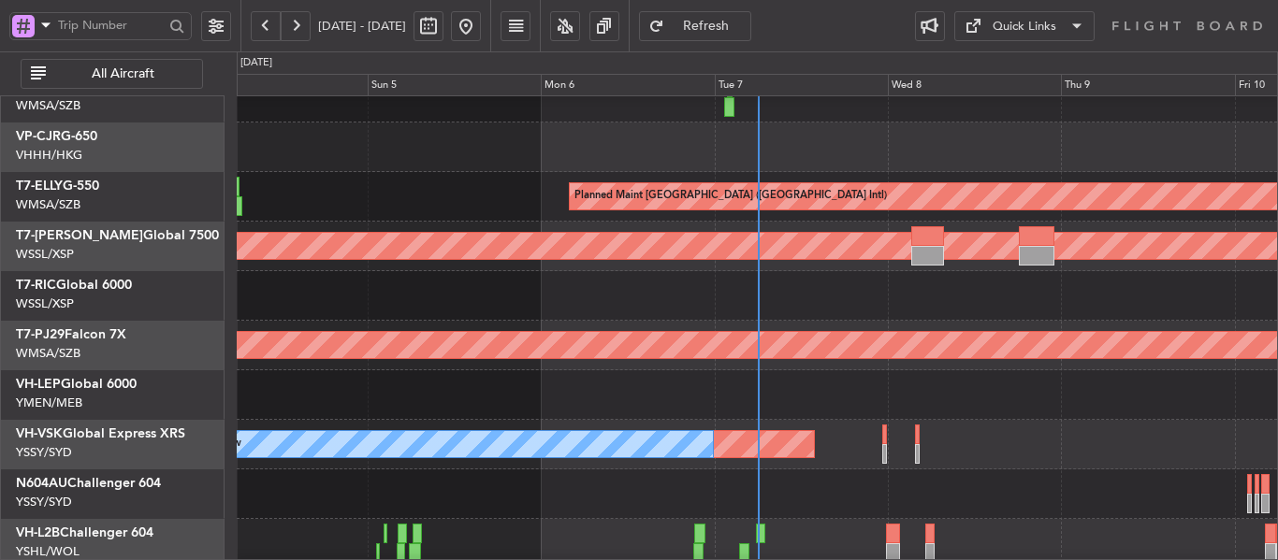
scroll to position [180, 0]
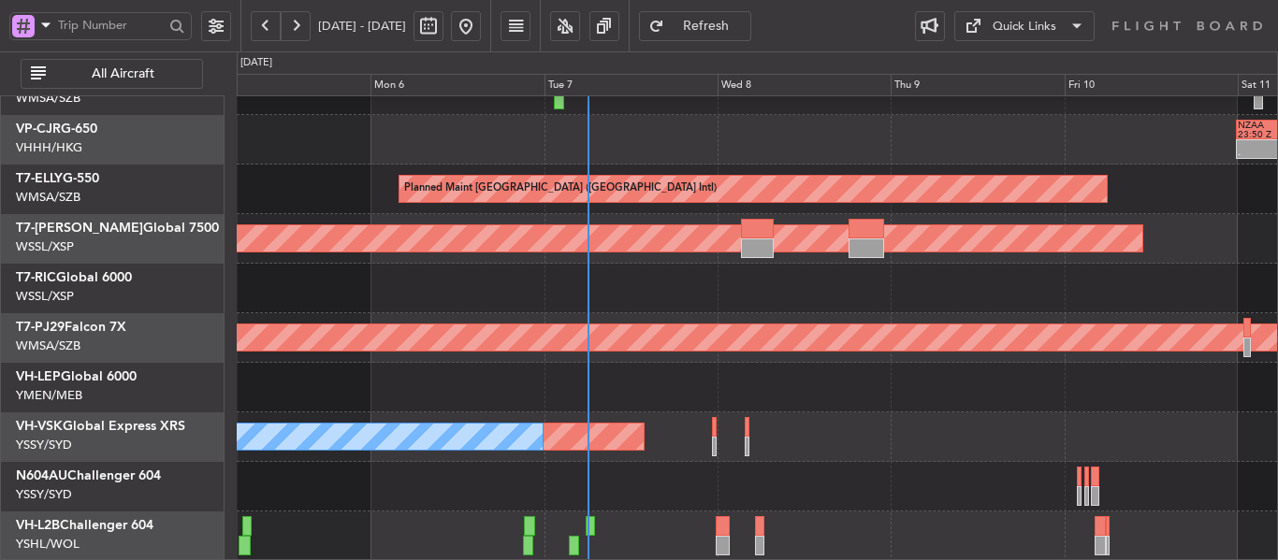
click at [827, 366] on div at bounding box center [757, 388] width 1040 height 50
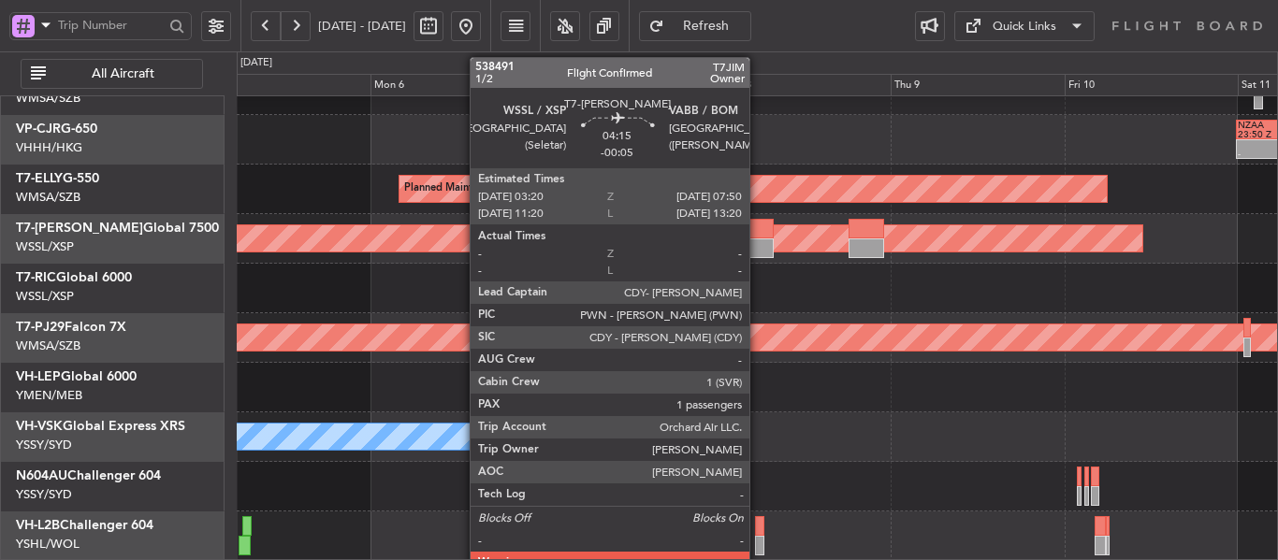
click at [758, 238] on div at bounding box center [757, 248] width 33 height 20
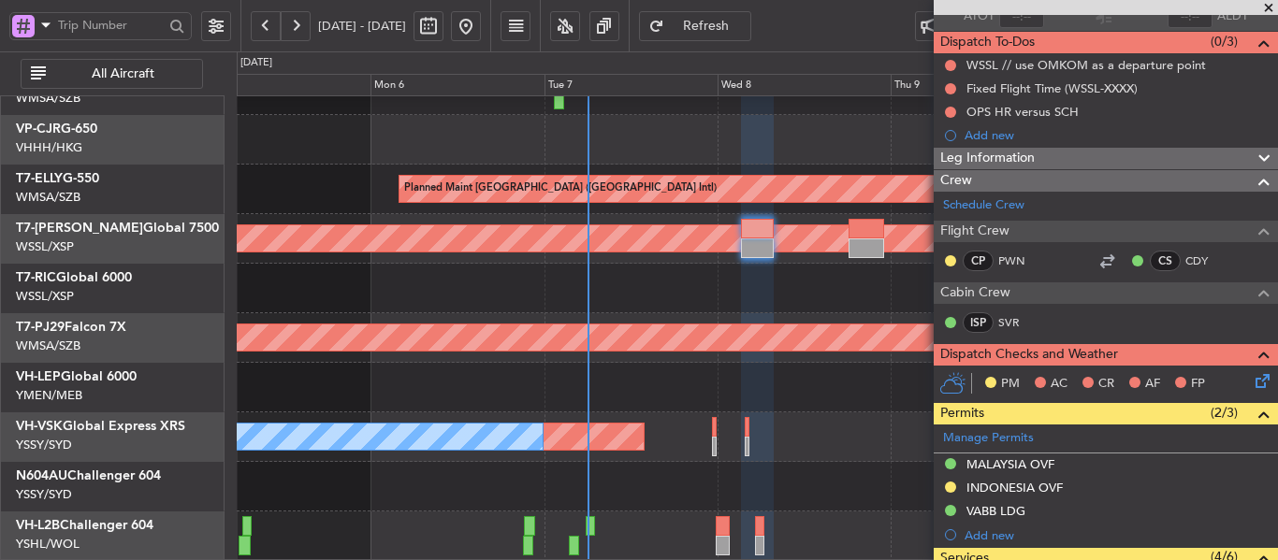
scroll to position [281, 0]
